Goal: Navigation & Orientation: Find specific page/section

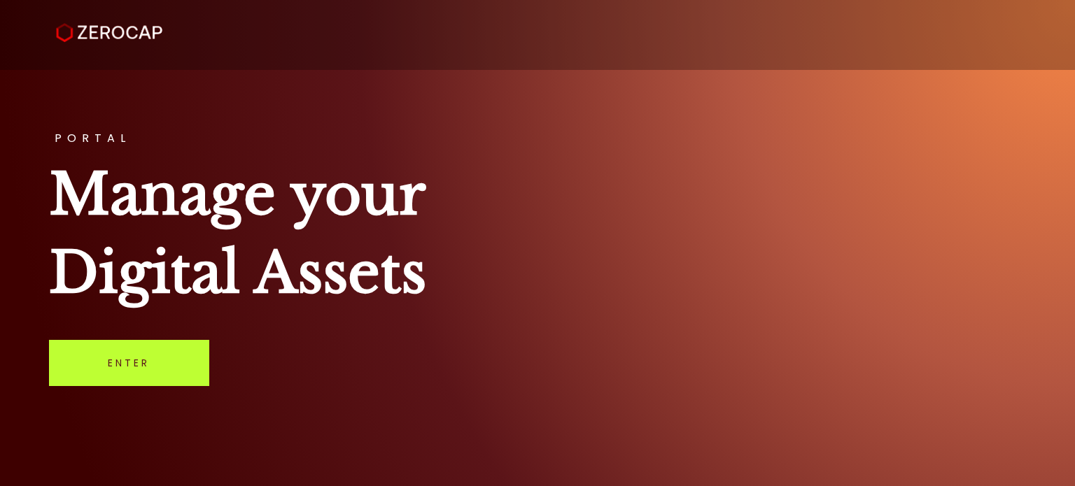
click at [150, 361] on link "Enter" at bounding box center [129, 363] width 160 height 46
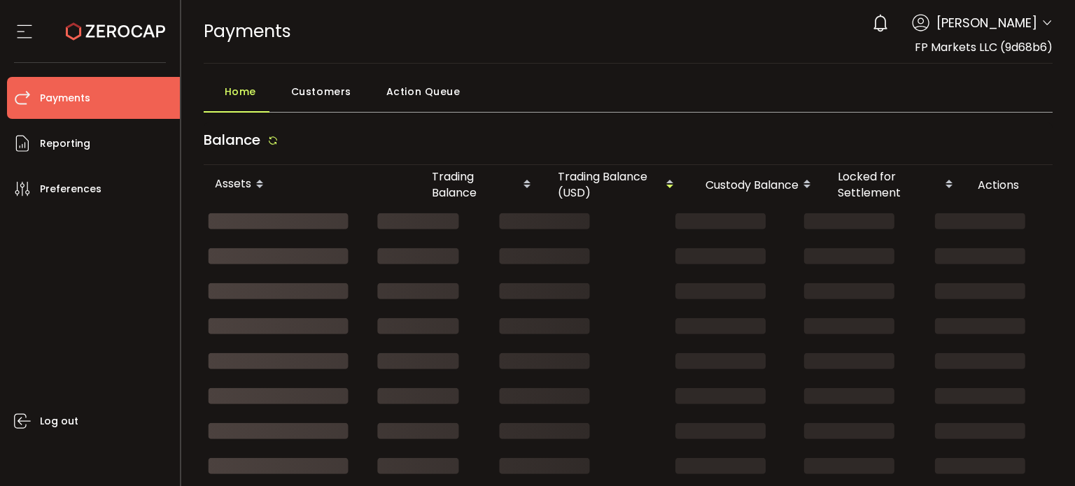
click at [1041, 22] on icon at bounding box center [1046, 22] width 11 height 11
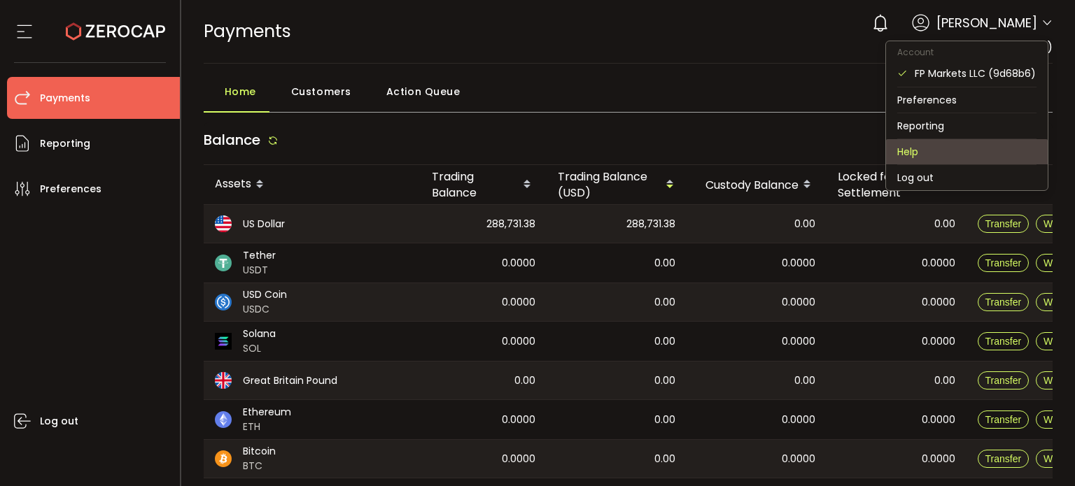
click at [900, 145] on li "Help" at bounding box center [967, 151] width 162 height 25
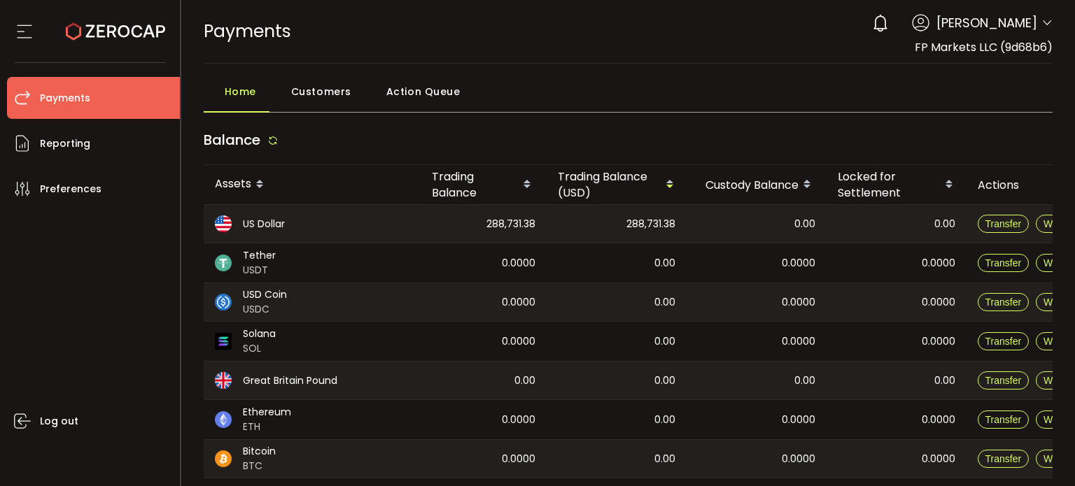
click at [25, 31] on icon at bounding box center [24, 31] width 21 height 21
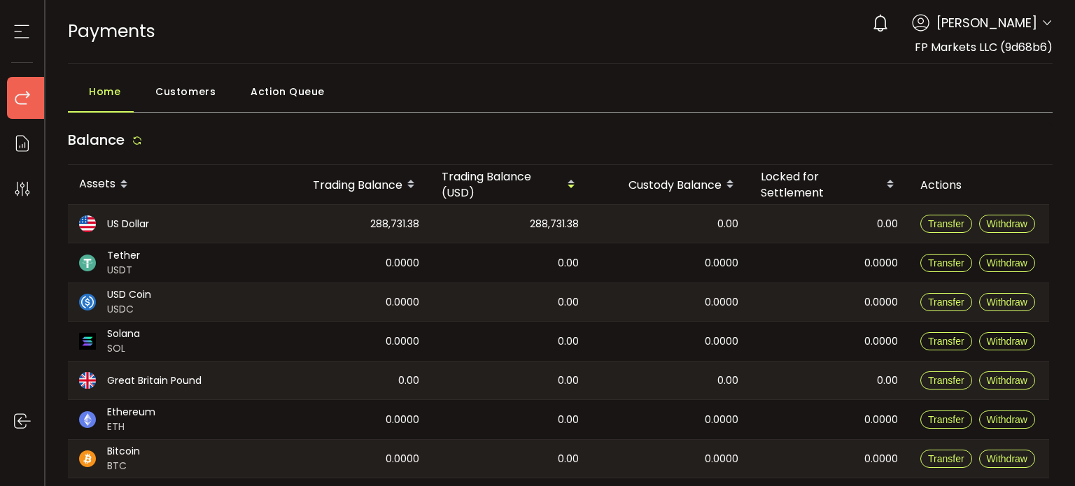
click at [25, 87] on li "Payments" at bounding box center [29, 98] width 45 height 42
click at [22, 139] on icon at bounding box center [22, 143] width 21 height 21
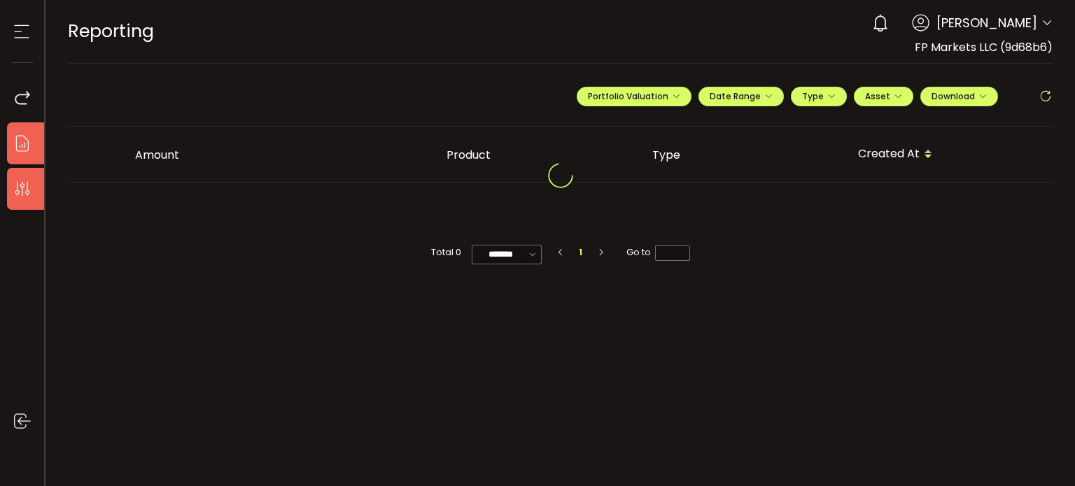
click at [25, 182] on icon at bounding box center [22, 188] width 21 height 21
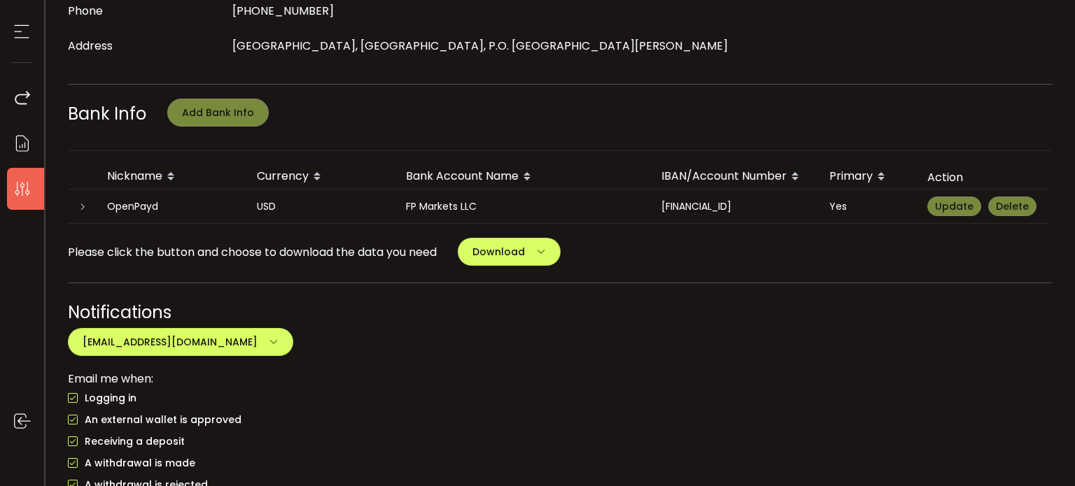
scroll to position [582, 0]
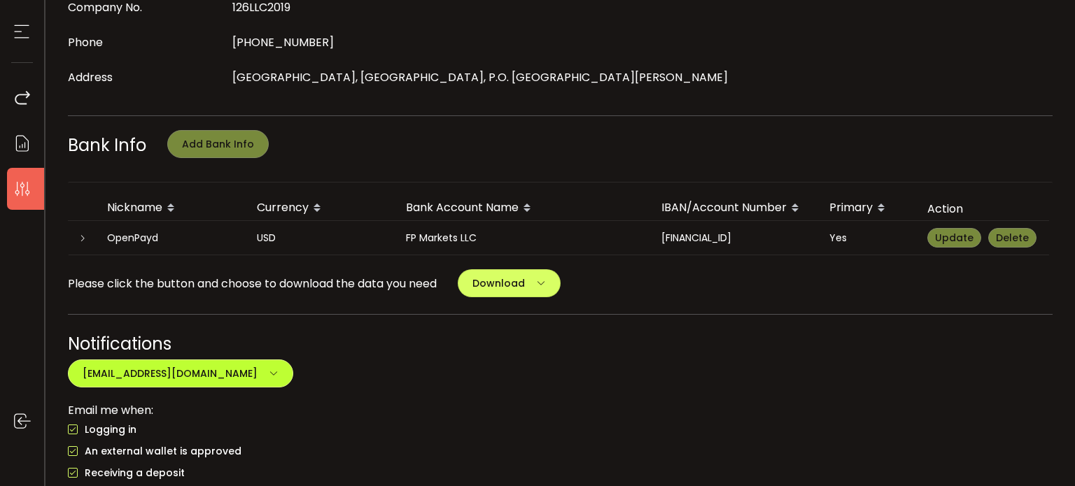
click at [251, 365] on button "psp@fpmarkets.com.au" at bounding box center [180, 374] width 225 height 28
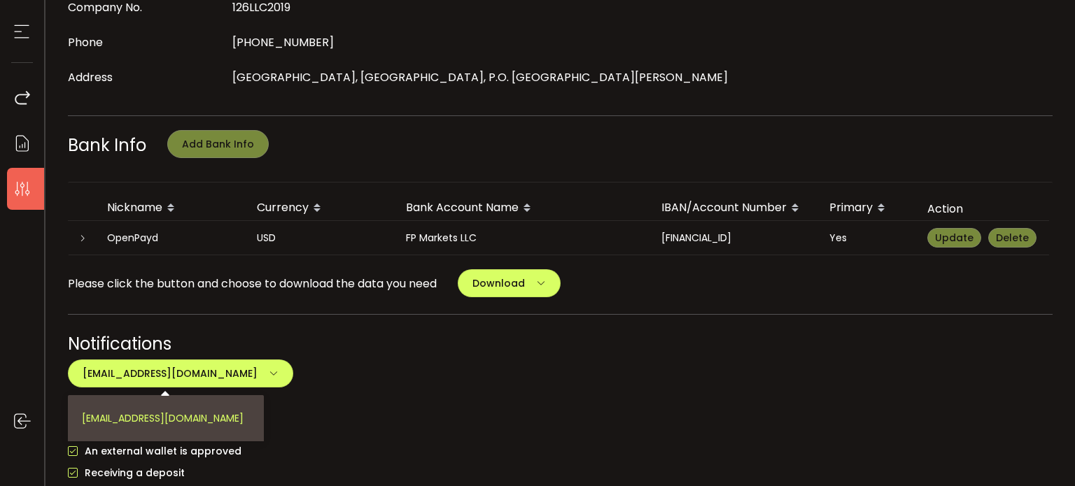
click at [201, 411] on li "psp@fpmarkets.com.au" at bounding box center [166, 418] width 196 height 46
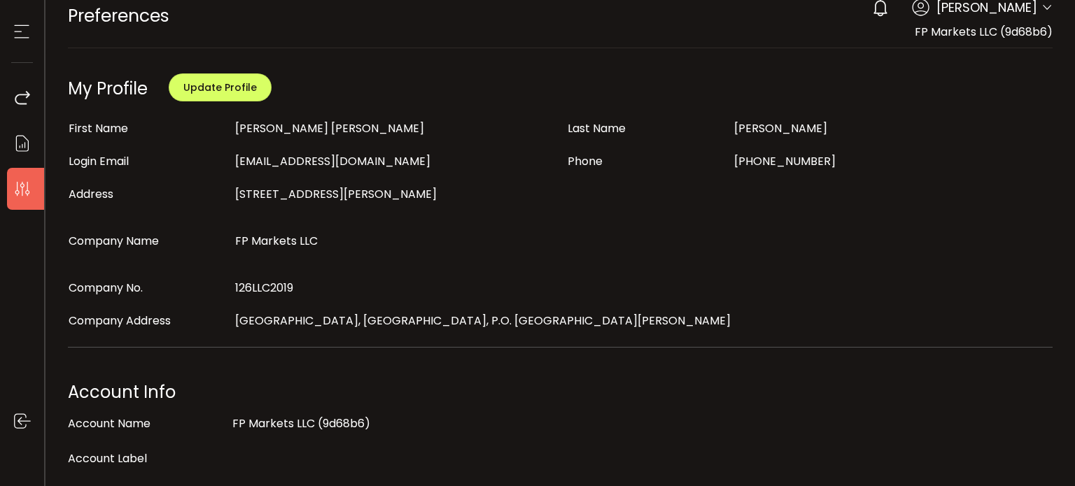
scroll to position [0, 0]
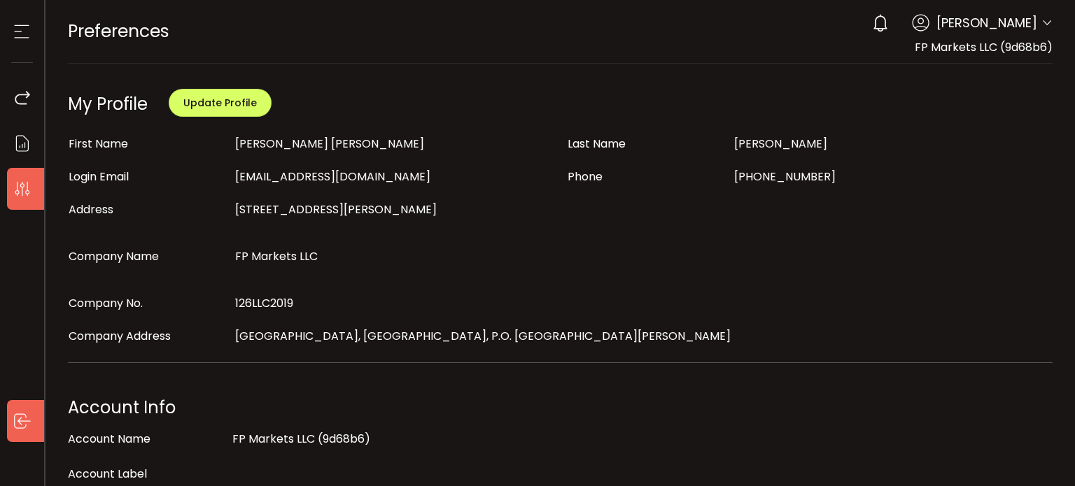
click at [23, 418] on icon at bounding box center [22, 421] width 21 height 21
